Goal: Task Accomplishment & Management: Manage account settings

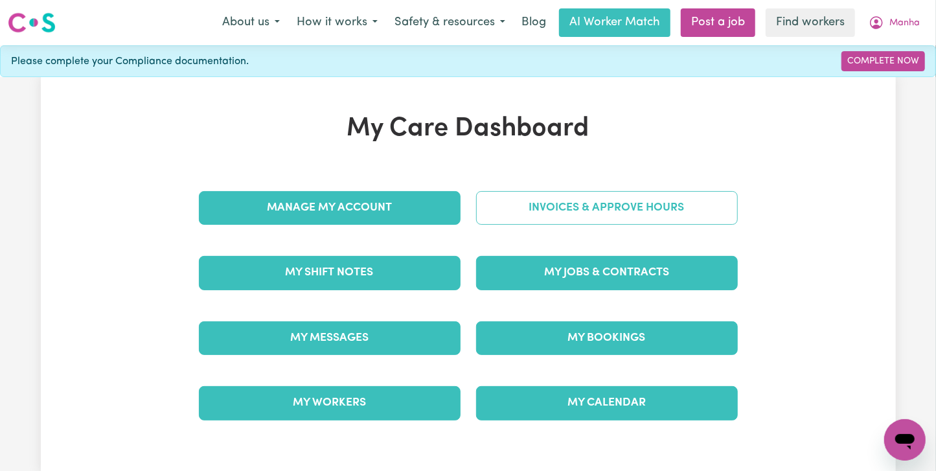
click at [636, 195] on link "Invoices & Approve Hours" at bounding box center [607, 208] width 262 height 34
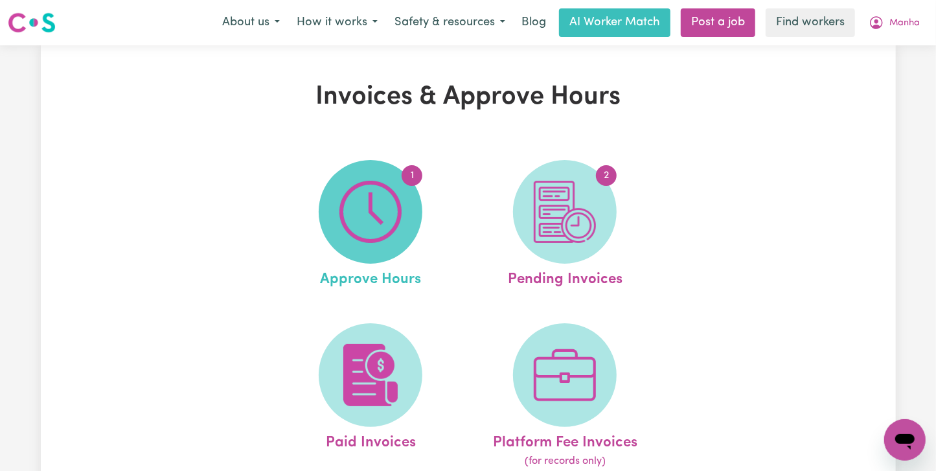
click at [368, 207] on img at bounding box center [370, 212] width 62 height 62
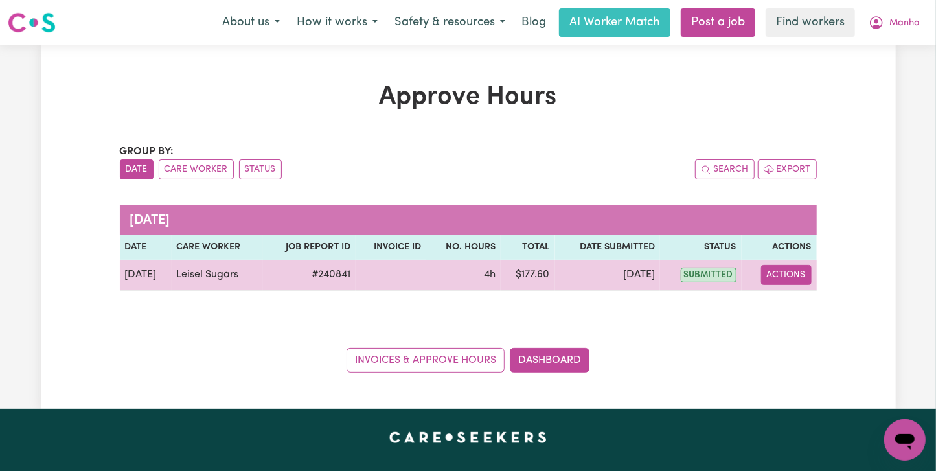
click at [802, 277] on button "Actions" at bounding box center [786, 275] width 51 height 20
click at [821, 298] on link "View Job Report" at bounding box center [815, 304] width 111 height 26
select select "pm"
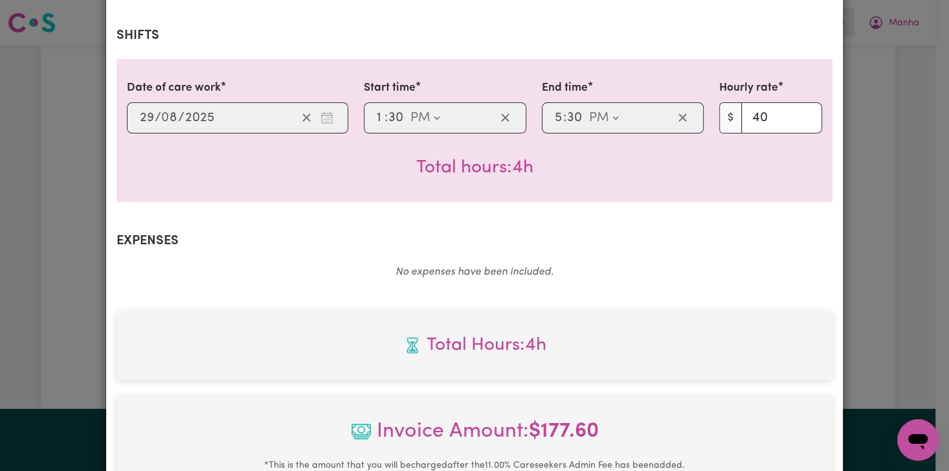
scroll to position [545, 0]
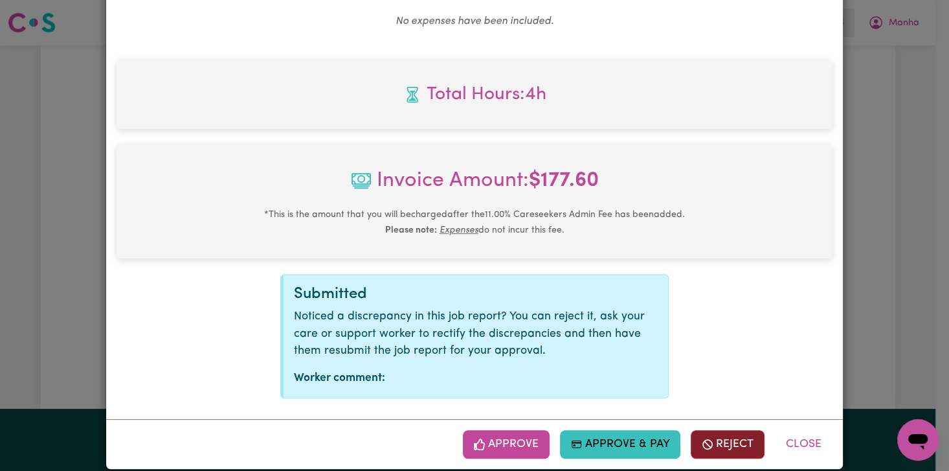
click at [745, 430] on button "Reject" at bounding box center [728, 444] width 74 height 28
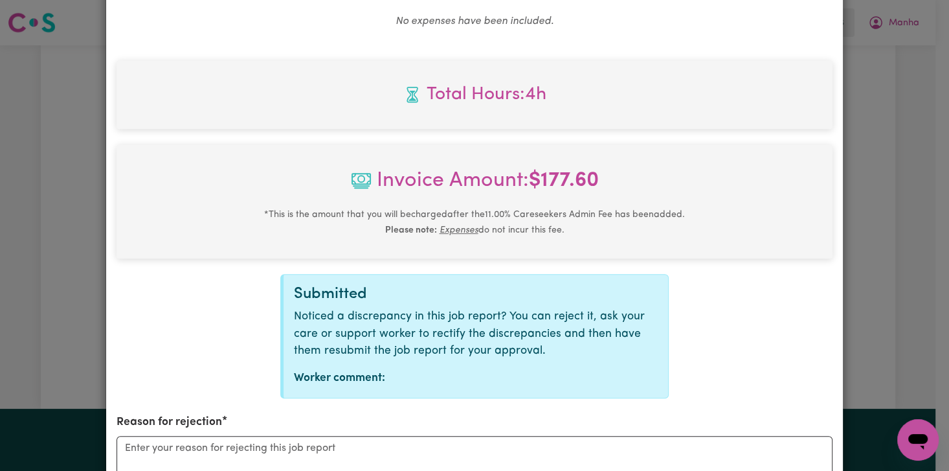
click at [603, 414] on div "Reason for rejection" at bounding box center [475, 473] width 716 height 119
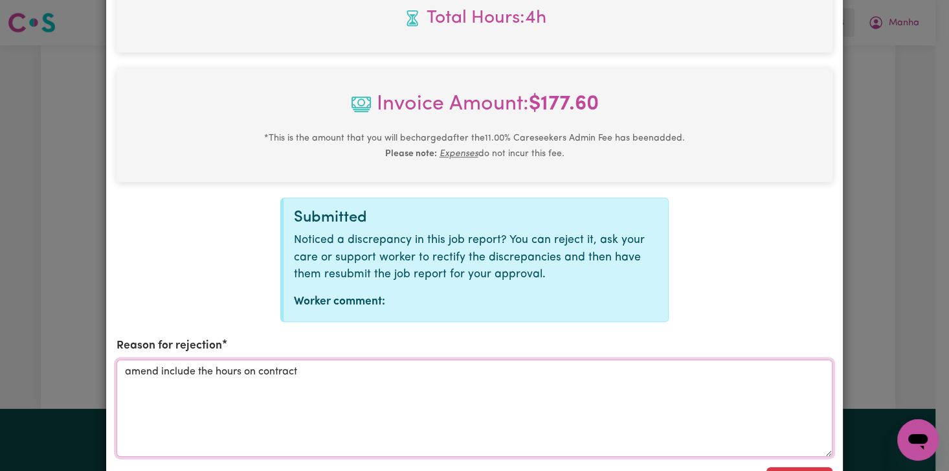
scroll to position [771, 0]
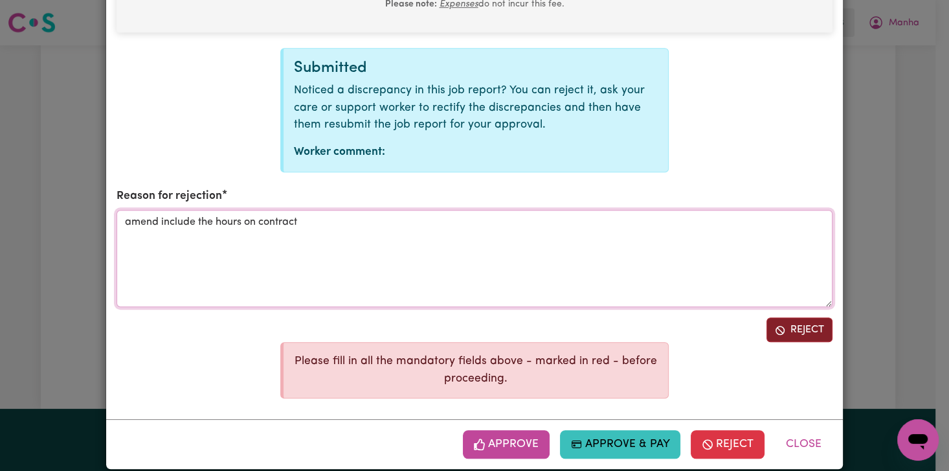
type textarea "amend include the hours on contract"
click at [775, 325] on icon "Reject job report" at bounding box center [780, 330] width 10 height 10
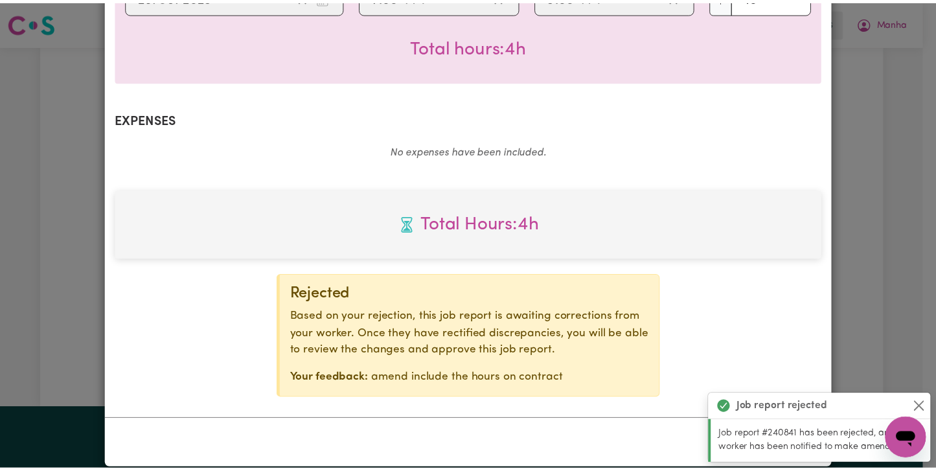
scroll to position [0, 0]
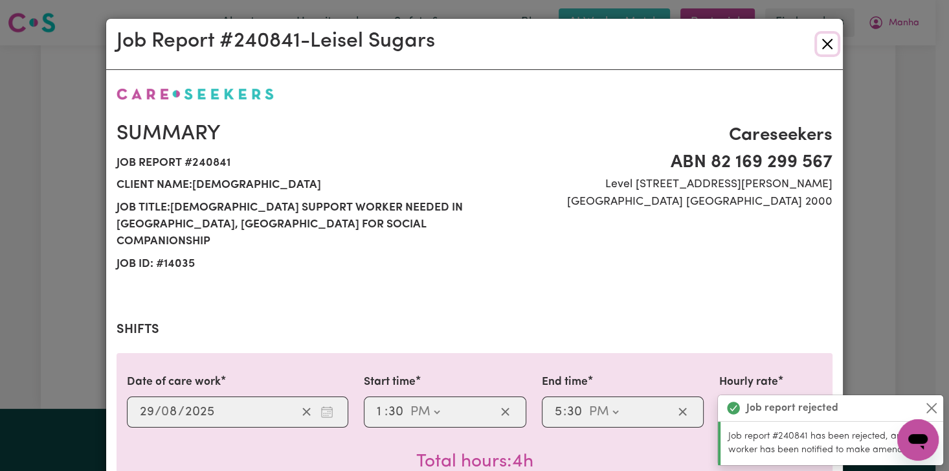
click at [817, 36] on button "Close" at bounding box center [827, 44] width 21 height 21
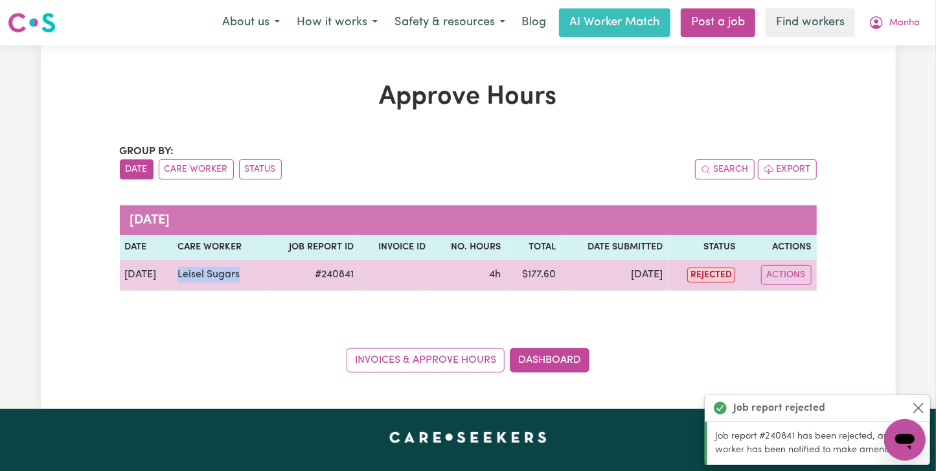
drag, startPoint x: 261, startPoint y: 271, endPoint x: 173, endPoint y: 274, distance: 88.1
click at [173, 274] on td "Leisel Sugars" at bounding box center [218, 275] width 93 height 31
copy td "Leisel Sugars"
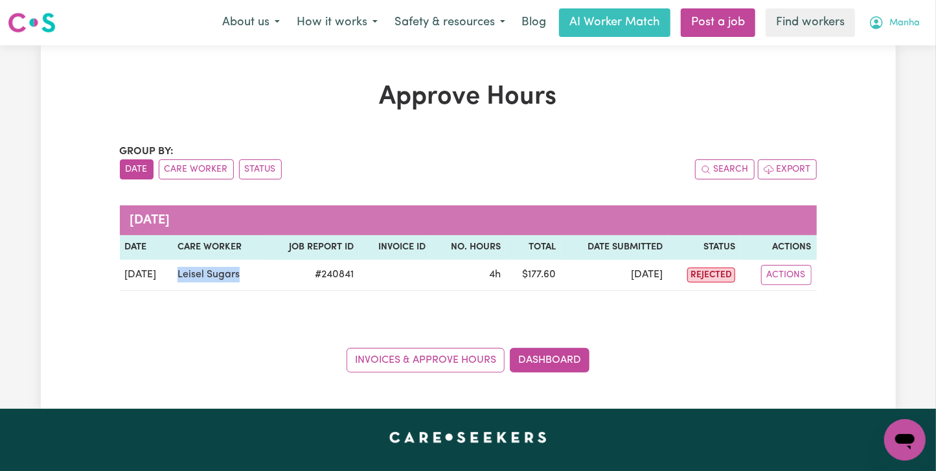
click at [893, 27] on span "Manha" at bounding box center [904, 23] width 30 height 14
click at [897, 71] on link "Logout" at bounding box center [876, 74] width 102 height 25
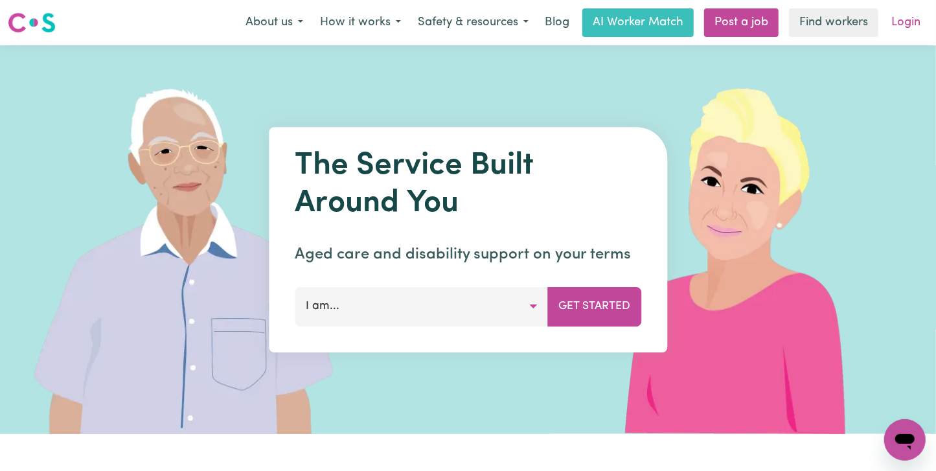
click at [905, 20] on link "Login" at bounding box center [905, 22] width 45 height 28
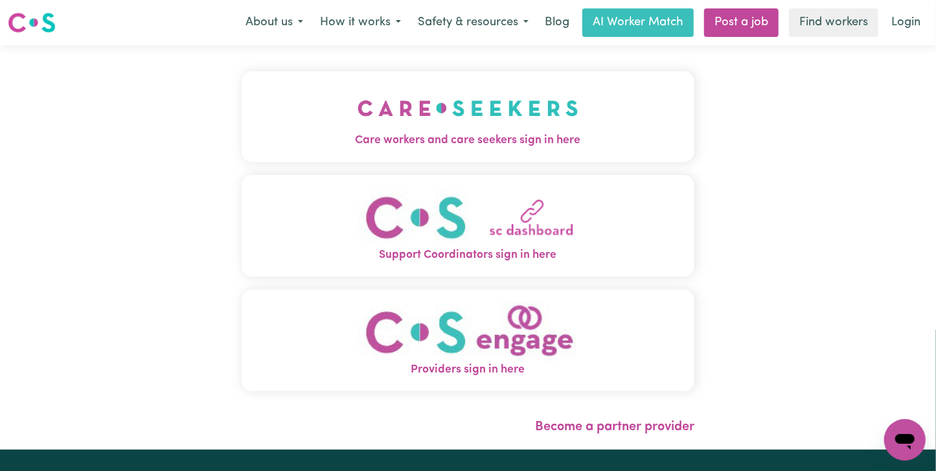
click at [349, 137] on span "Care workers and care seekers sign in here" at bounding box center [468, 140] width 453 height 17
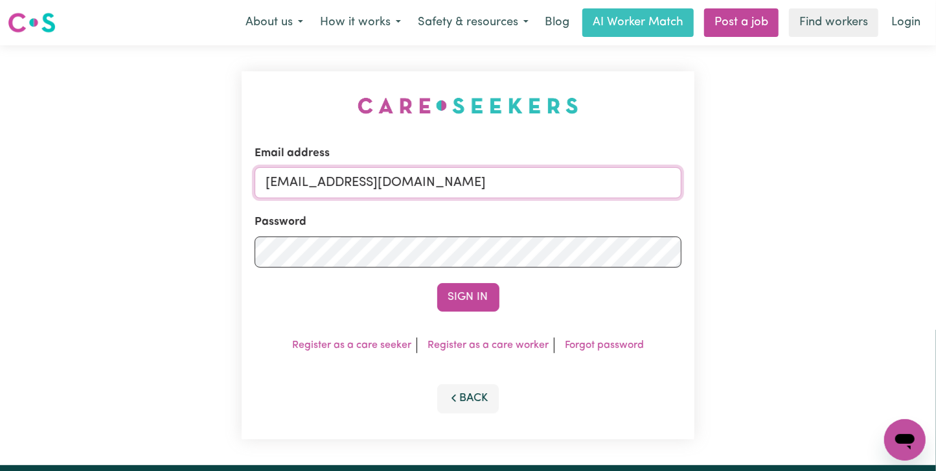
drag, startPoint x: 328, startPoint y: 185, endPoint x: 803, endPoint y: 194, distance: 474.8
click at [803, 194] on div "Email address [EMAIL_ADDRESS][DOMAIN_NAME] Password Sign In Register as a care …" at bounding box center [468, 255] width 936 height 420
paste input "[EMAIL_ADDRESS][DOMAIN_NAME]"
type input "superuser~[EMAIL_ADDRESS][DOMAIN_NAME]"
click at [437, 283] on button "Sign In" at bounding box center [468, 297] width 62 height 28
